Goal: Transaction & Acquisition: Subscribe to service/newsletter

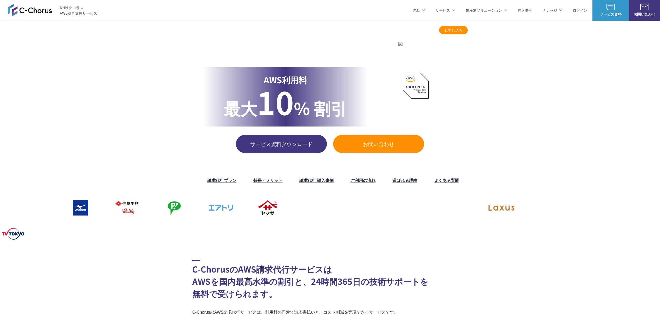
click at [463, 29] on span "お申し込み" at bounding box center [453, 30] width 29 height 5
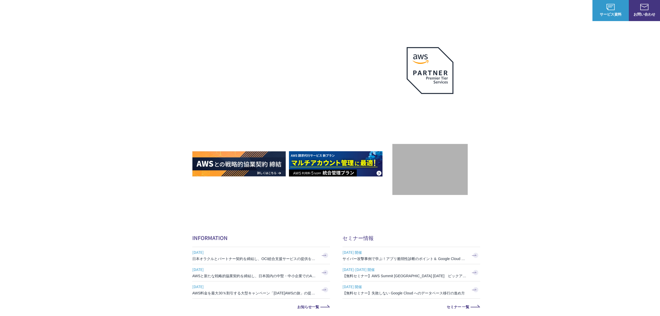
click at [219, 42] on link "AWS請求代行サービス" at bounding box center [215, 44] width 37 height 5
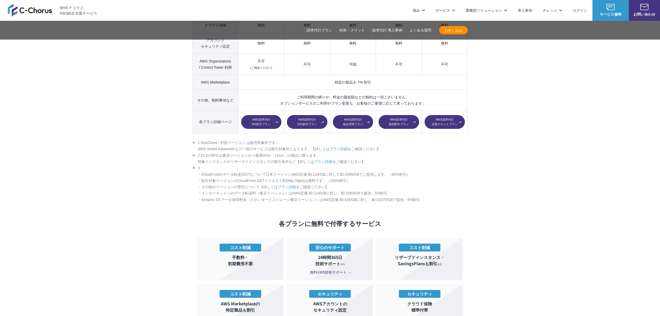
scroll to position [624, 0]
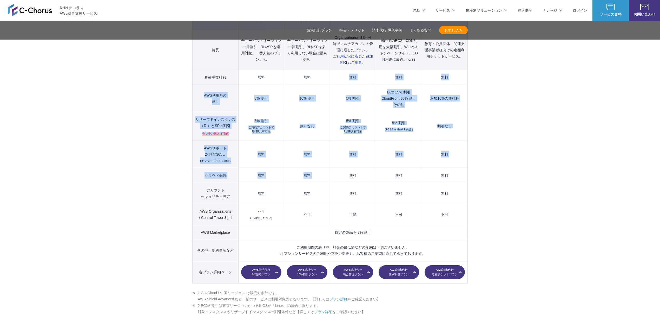
drag, startPoint x: 342, startPoint y: 78, endPoint x: 341, endPoint y: 159, distance: 80.6
click at [341, 158] on tbody "プラン名 AWS請求代行 8 %割引 プラン AWS請求代行 10 %割引 プラン AWS請求代行 統合管理 プラン AWS請求代行 個別割引 プラン" at bounding box center [330, 134] width 275 height 297
click at [341, 168] on td "無料" at bounding box center [353, 175] width 46 height 15
drag, startPoint x: 329, startPoint y: 68, endPoint x: 335, endPoint y: 164, distance: 95.6
click at [335, 164] on tbody "プラン名 AWS請求代行 8 %割引 プラン AWS請求代行 10 %割引 プラン AWS請求代行 統合管理 プラン AWS請求代行 個別割引 プラン" at bounding box center [330, 134] width 275 height 297
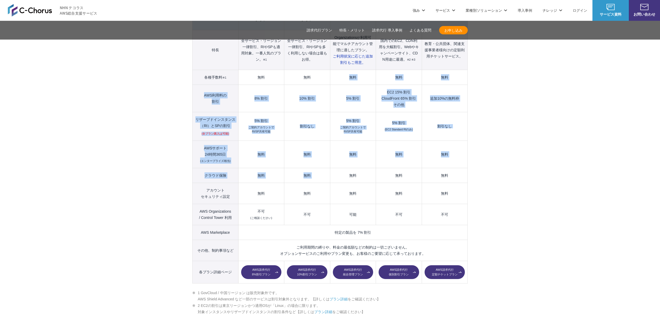
click at [335, 168] on td "無料" at bounding box center [353, 175] width 46 height 15
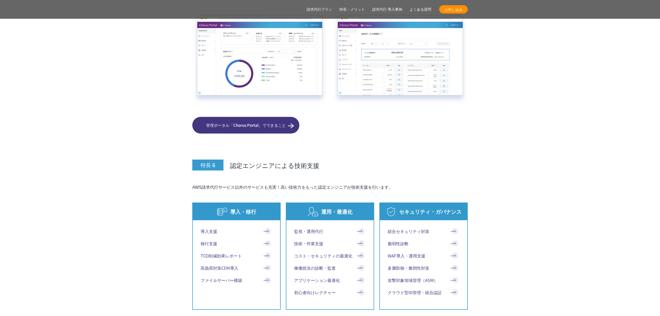
scroll to position [2704, 0]
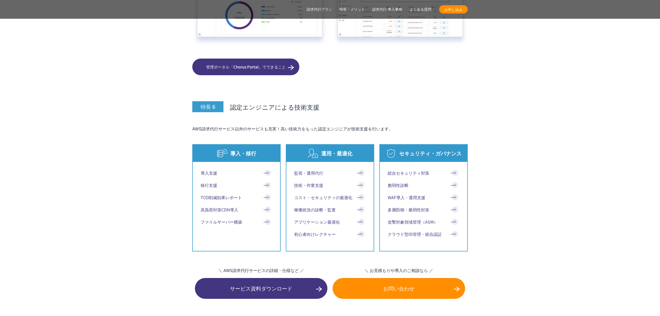
click at [253, 64] on span "管理ポータル「Chorus Portal」でできること" at bounding box center [245, 67] width 107 height 6
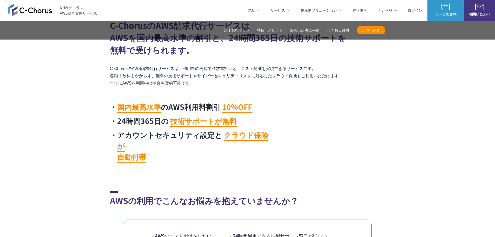
scroll to position [156, 0]
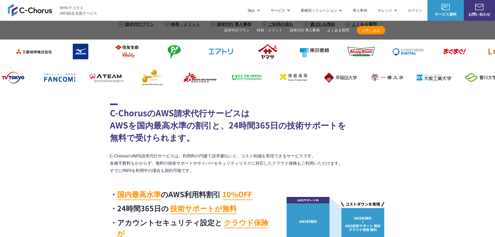
click at [369, 29] on span "見逃し配信セミナー" at bounding box center [356, 31] width 44 height 10
click at [367, 32] on span "お申し込み" at bounding box center [371, 30] width 29 height 5
